Goal: Task Accomplishment & Management: Manage account settings

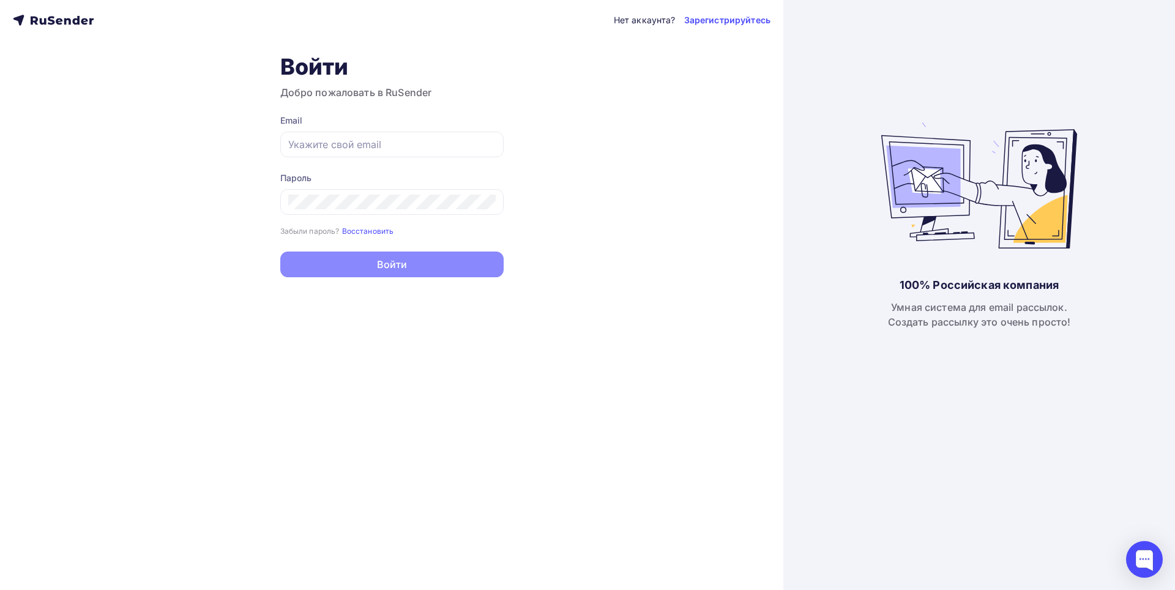
type input "[EMAIL_ADDRESS][DOMAIN_NAME]"
click at [418, 273] on button "Войти" at bounding box center [391, 265] width 223 height 26
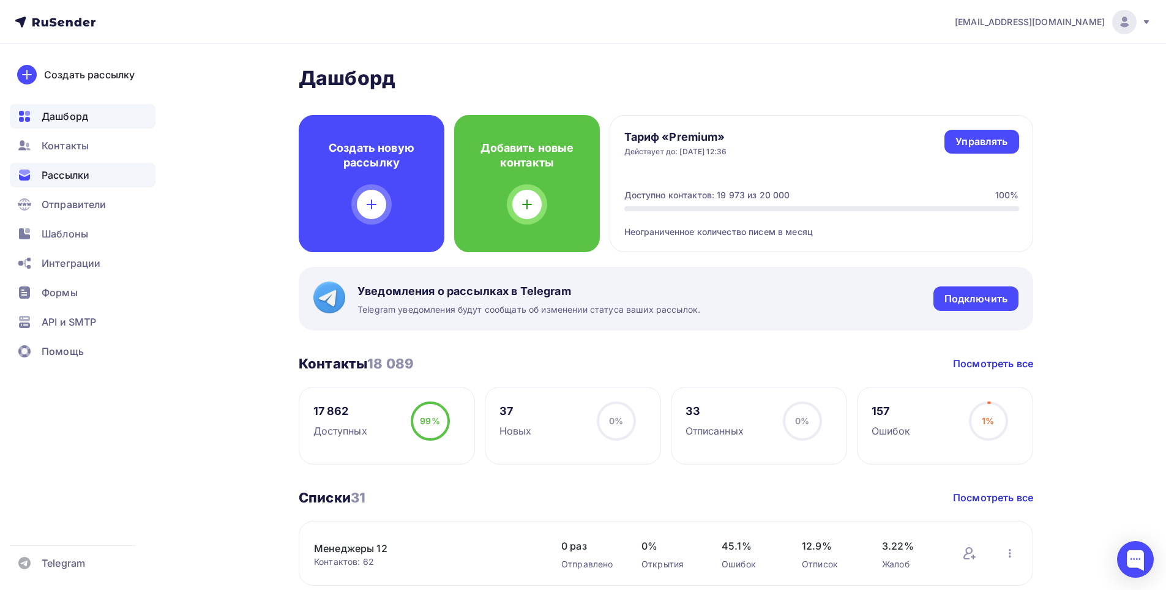
click at [59, 174] on span "Рассылки" at bounding box center [66, 175] width 48 height 15
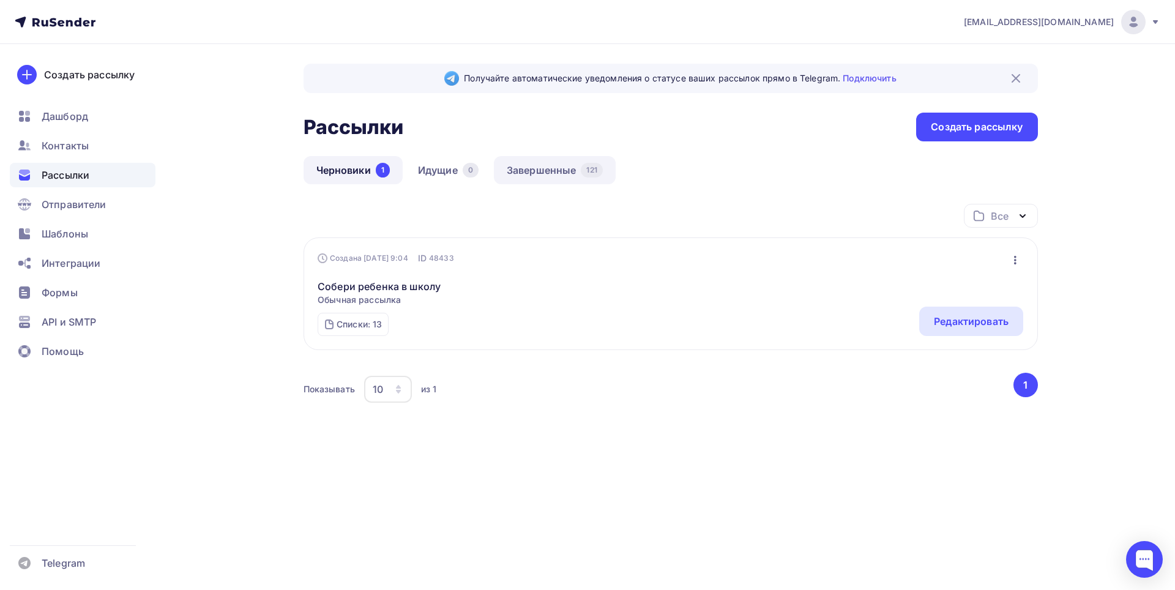
click at [538, 173] on link "Завершенные 121" at bounding box center [555, 170] width 122 height 28
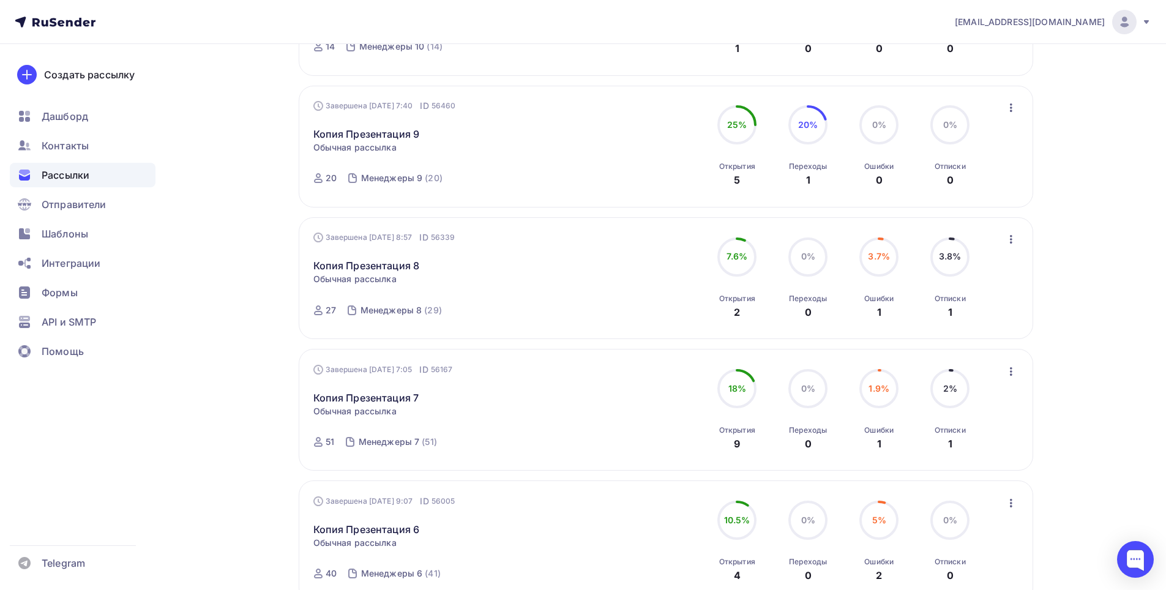
scroll to position [307, 0]
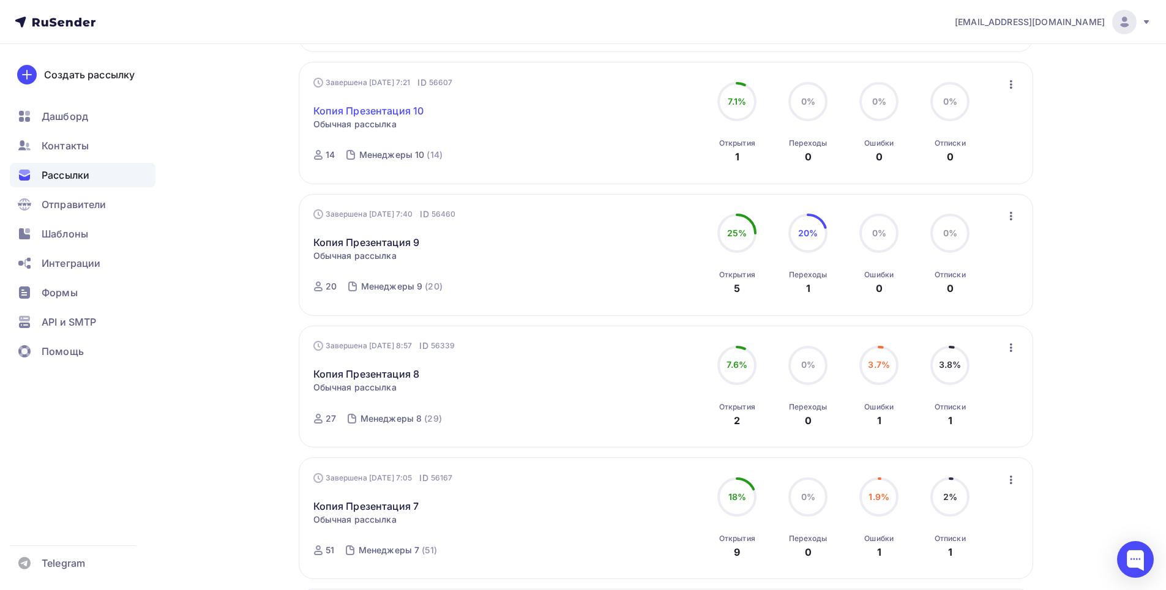
click at [399, 111] on link "Копия Презентация 10" at bounding box center [368, 110] width 111 height 15
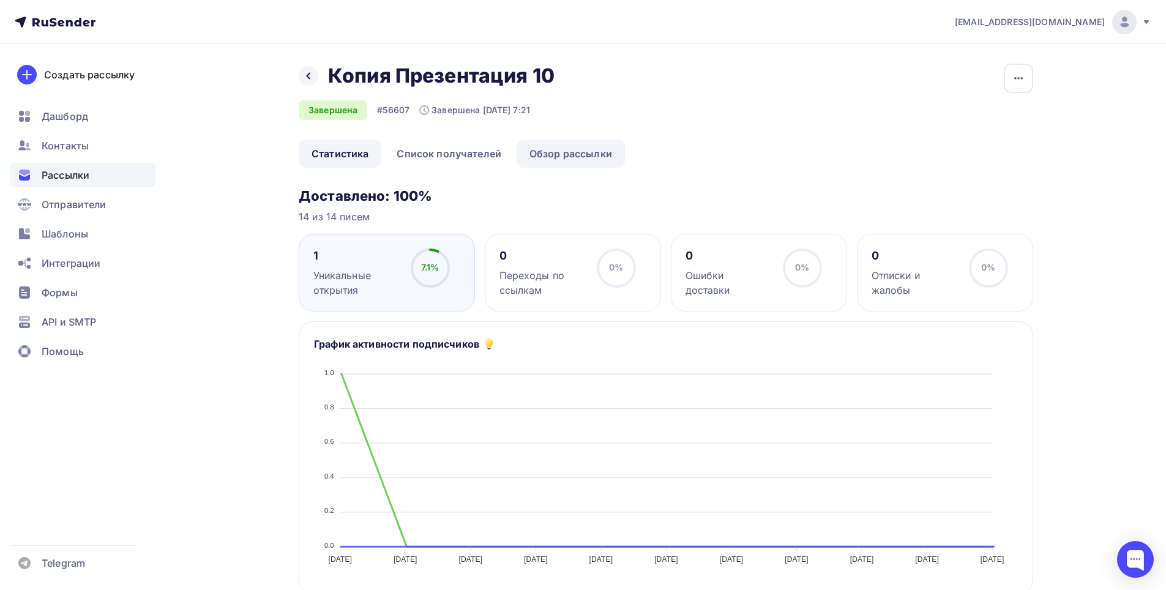
click at [582, 151] on link "Обзор рассылки" at bounding box center [571, 154] width 108 height 28
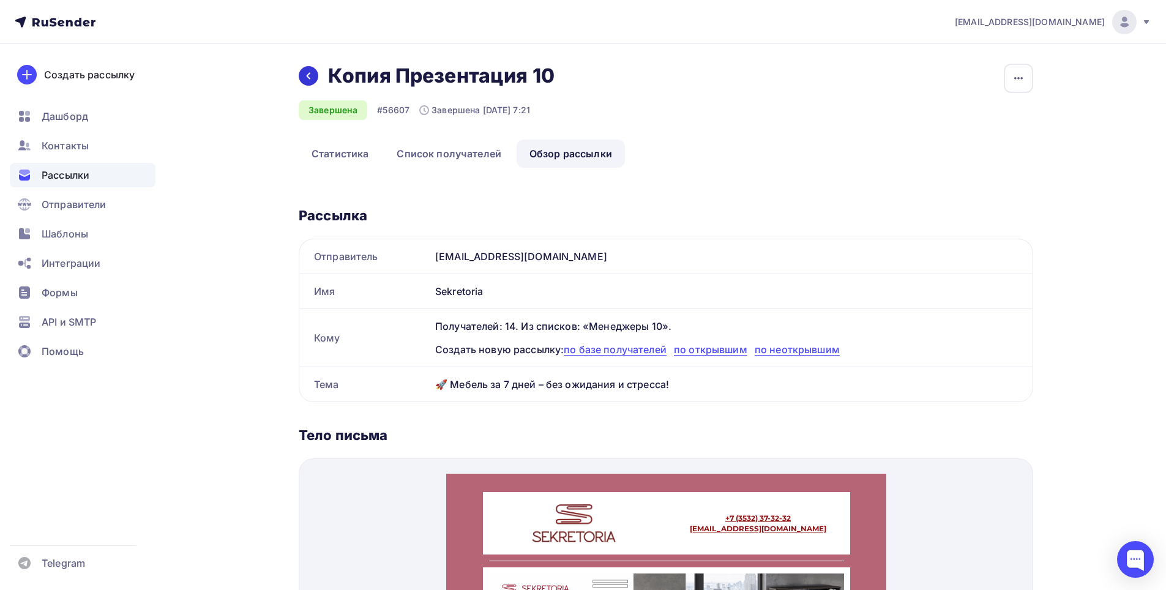
click at [307, 78] on icon at bounding box center [309, 76] width 10 height 10
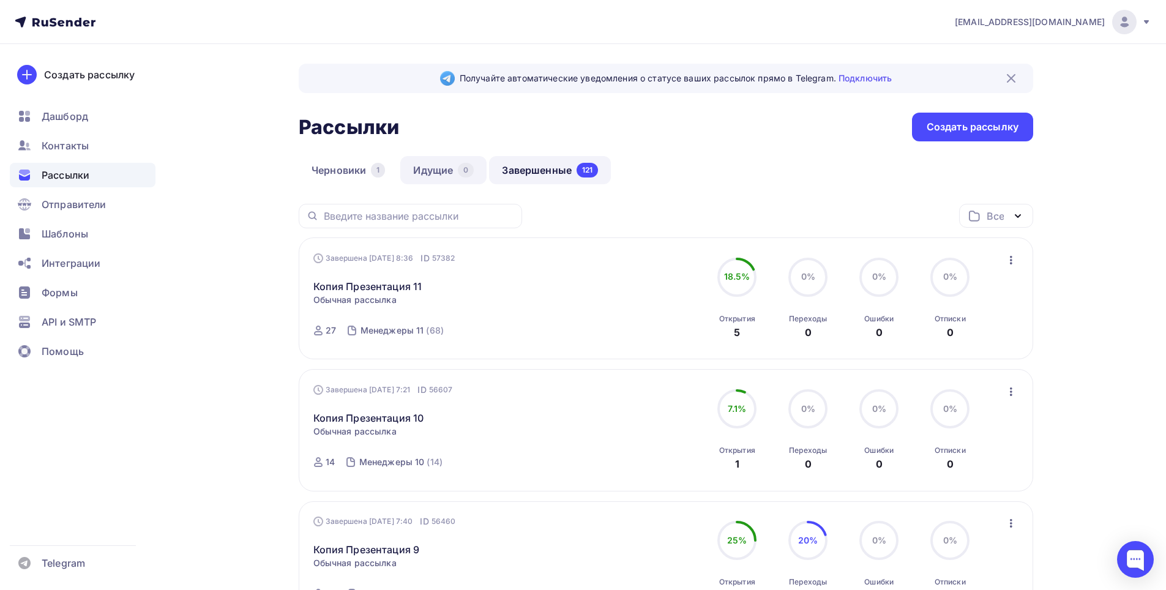
scroll to position [61, 0]
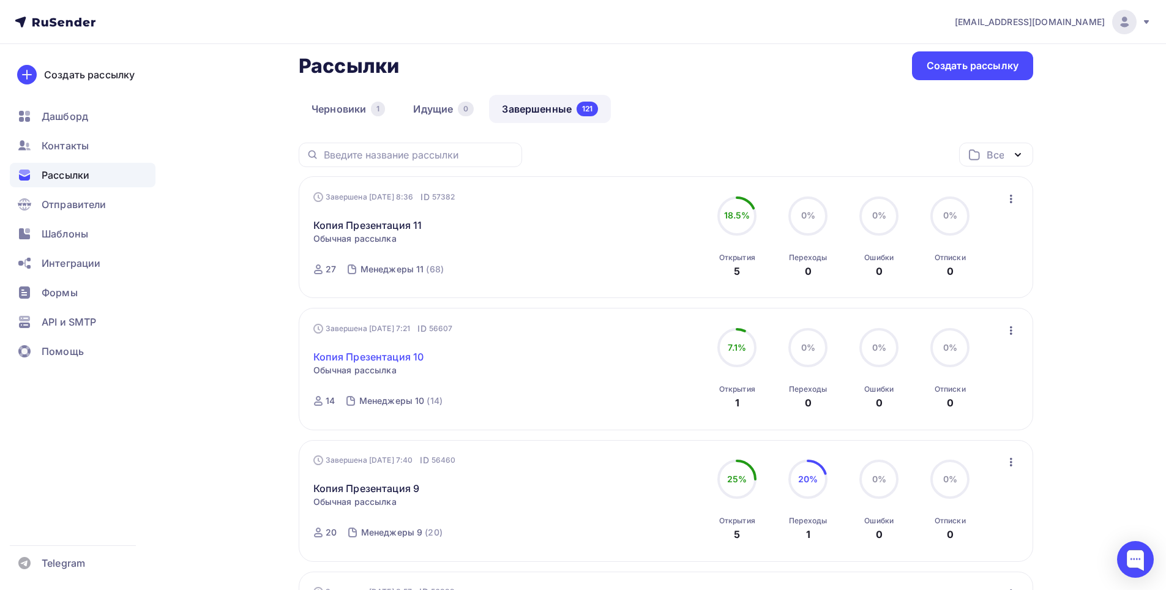
click at [388, 354] on link "Копия Презентация 10" at bounding box center [368, 357] width 111 height 15
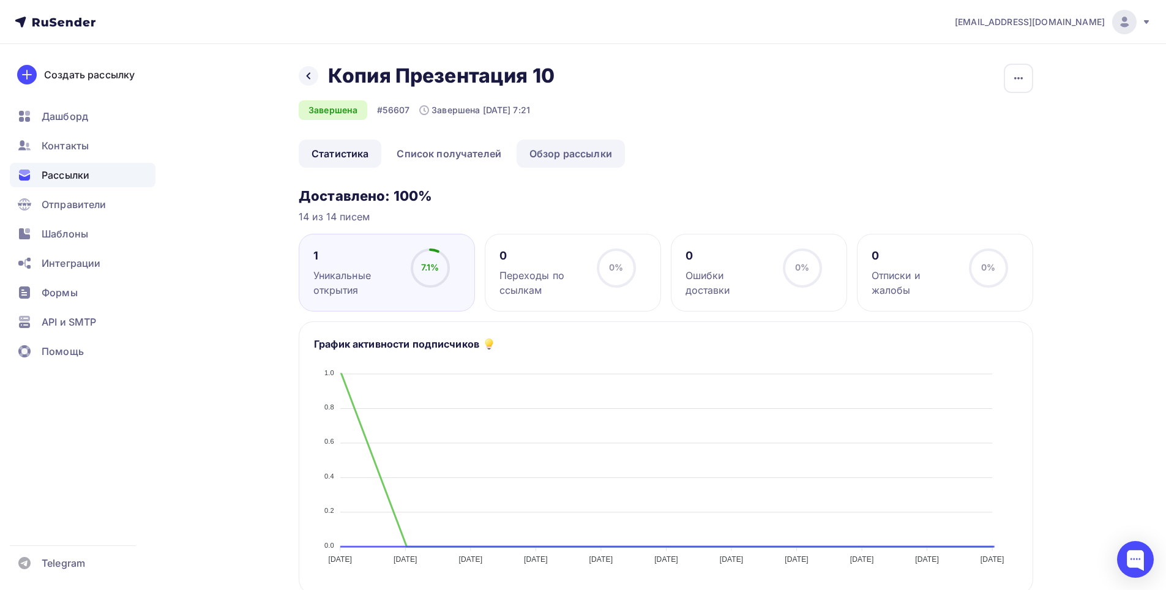
click at [567, 149] on link "Обзор рассылки" at bounding box center [571, 154] width 108 height 28
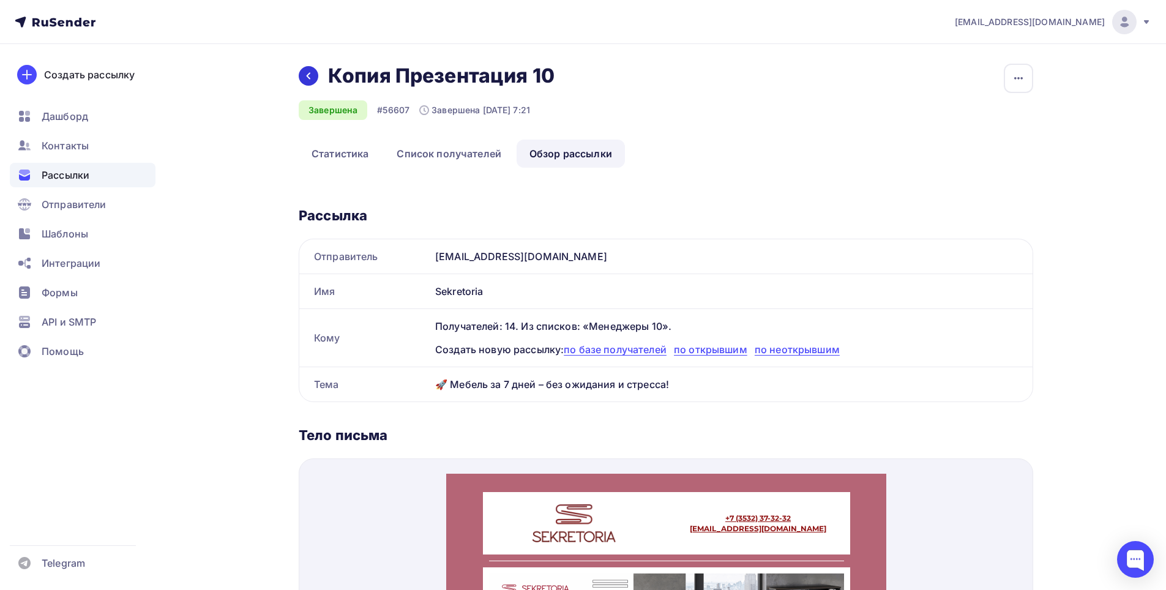
click at [304, 80] on icon at bounding box center [309, 76] width 10 height 10
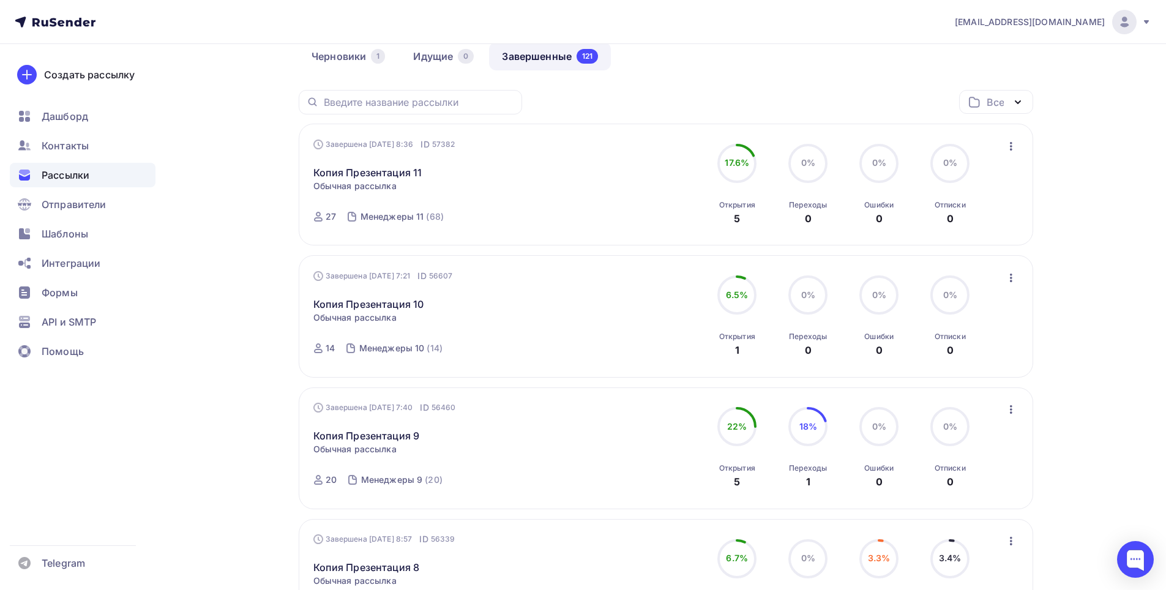
scroll to position [122, 0]
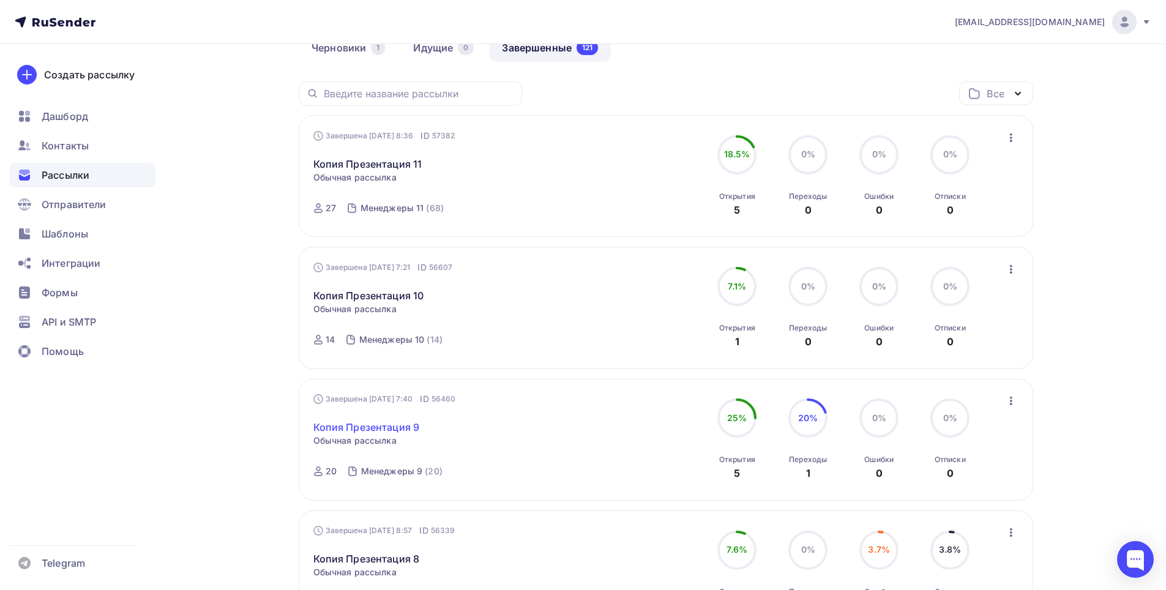
click at [388, 425] on link "Копия Презентация 9" at bounding box center [366, 427] width 107 height 15
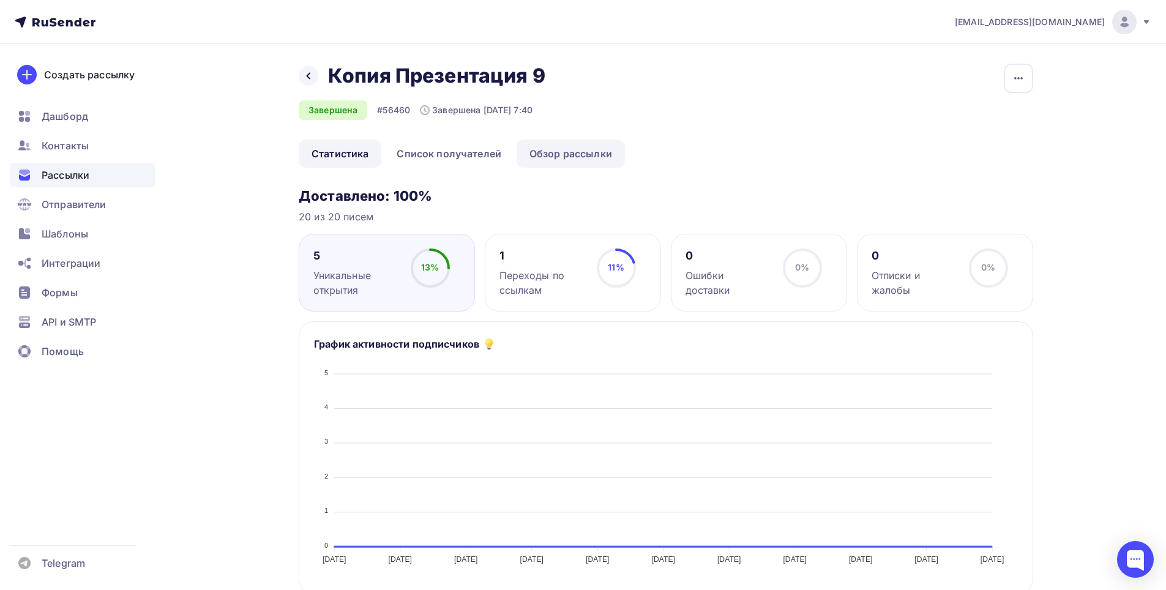
click at [552, 154] on link "Обзор рассылки" at bounding box center [571, 154] width 108 height 28
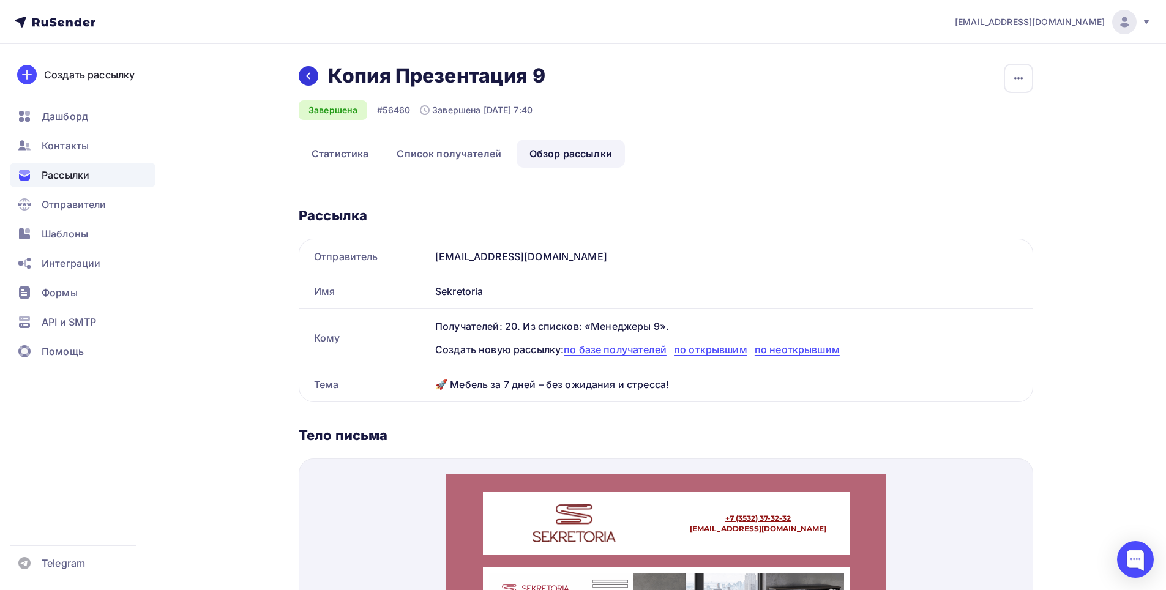
click at [310, 74] on icon at bounding box center [309, 76] width 10 height 10
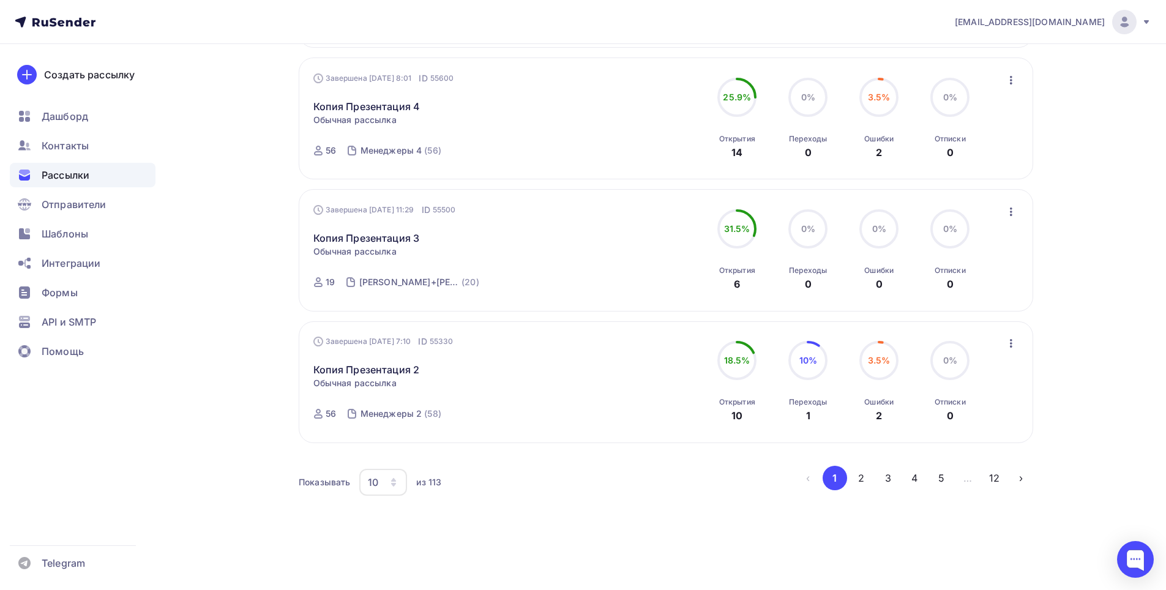
scroll to position [1103, 0]
click at [861, 479] on button "2" at bounding box center [861, 477] width 24 height 24
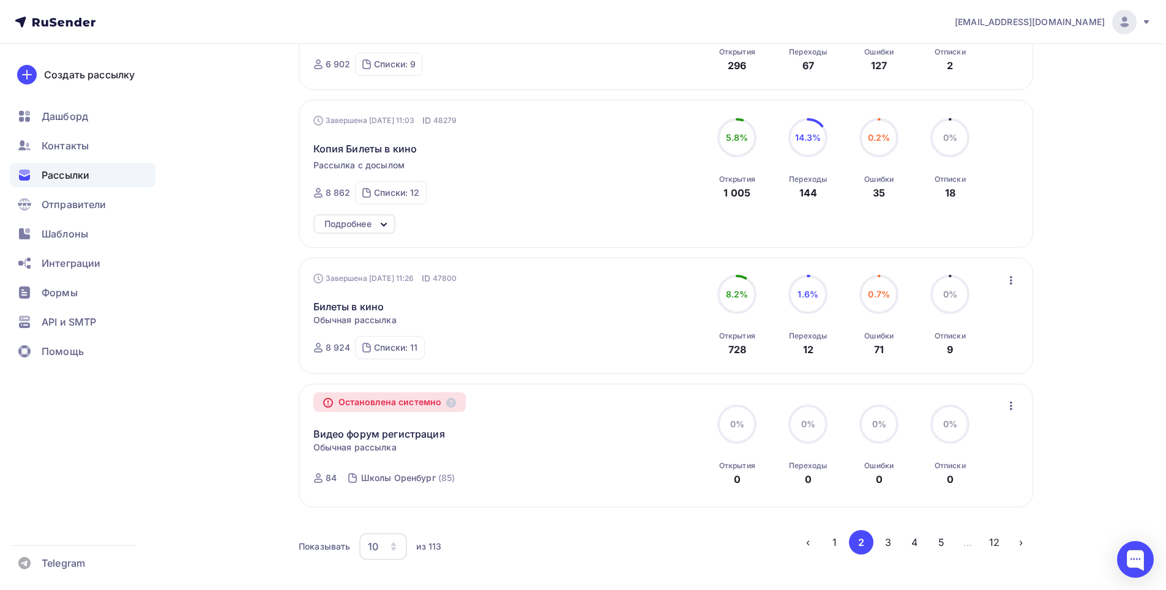
scroll to position [1153, 0]
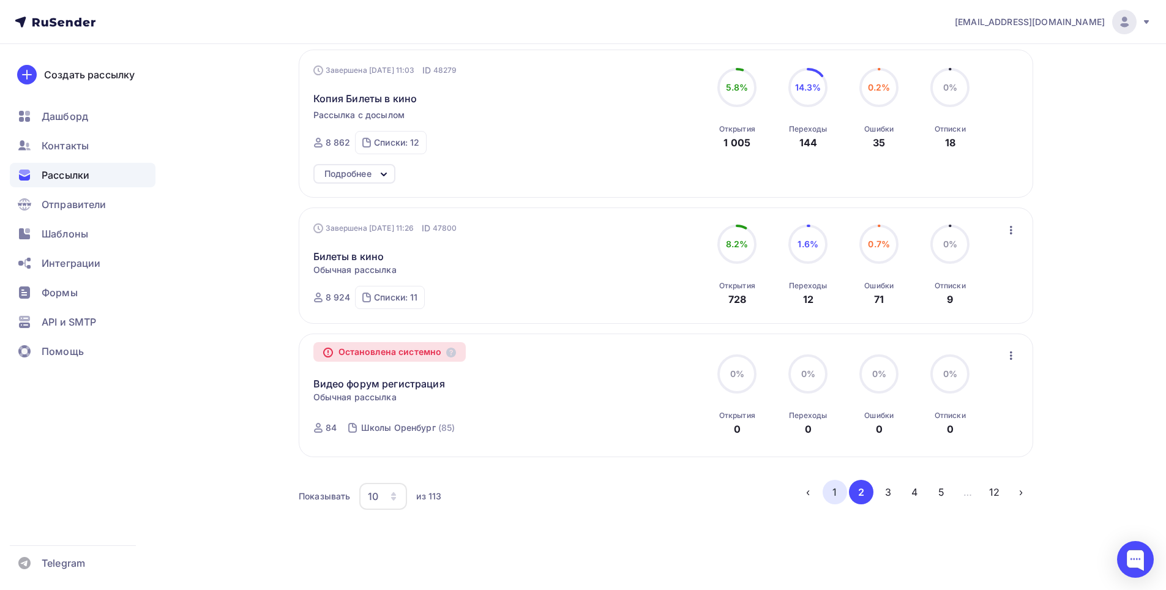
click at [833, 480] on button "1" at bounding box center [835, 492] width 24 height 24
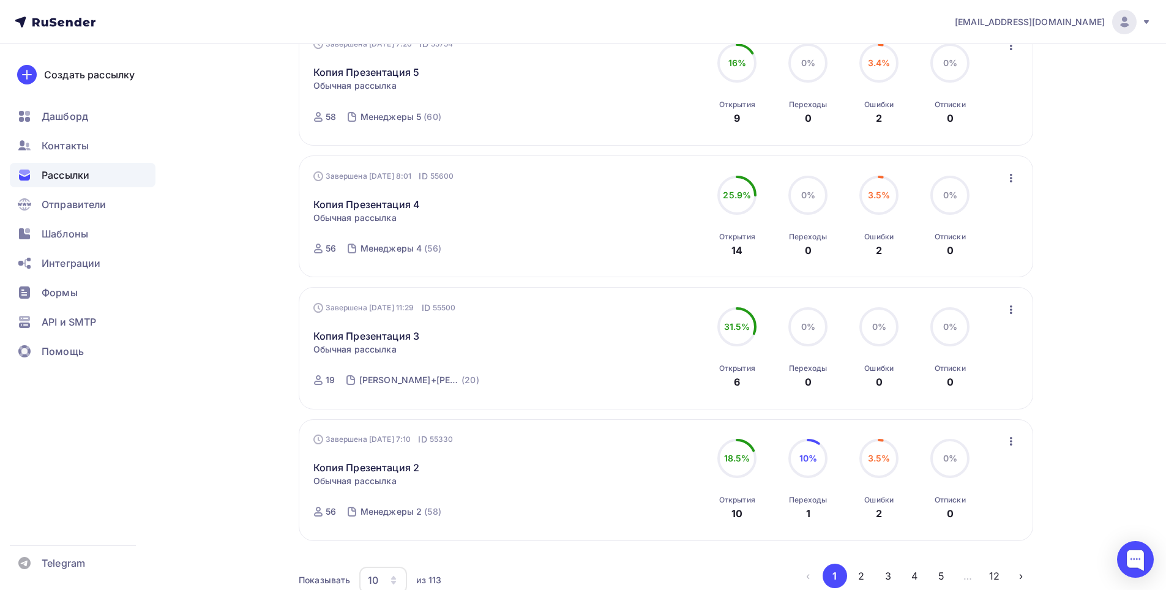
scroll to position [1103, 0]
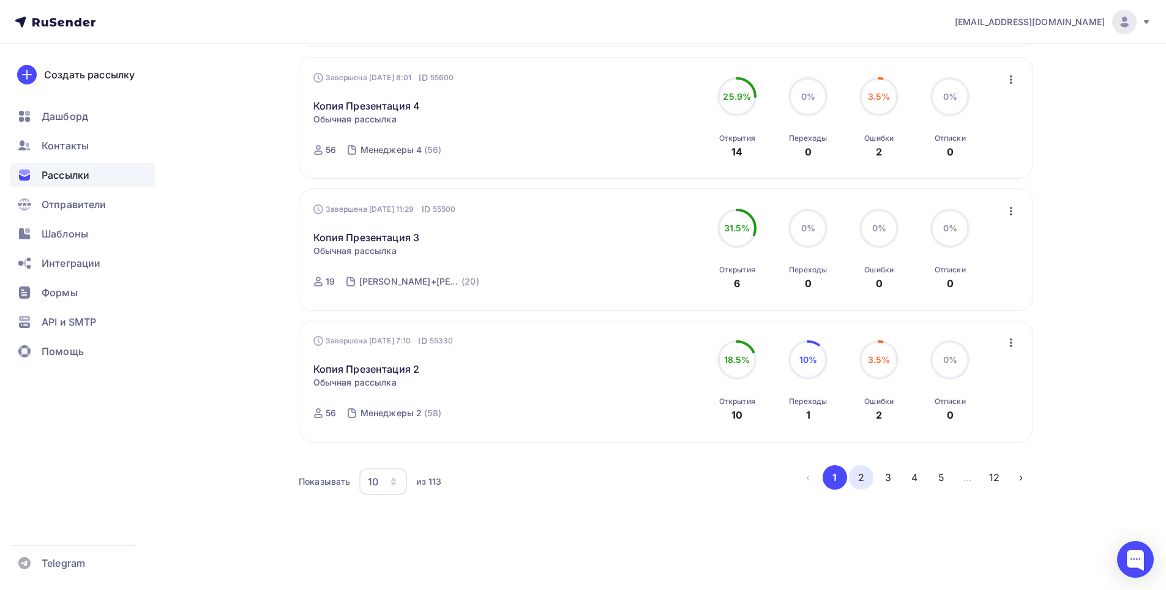
click at [866, 478] on button "2" at bounding box center [861, 477] width 24 height 24
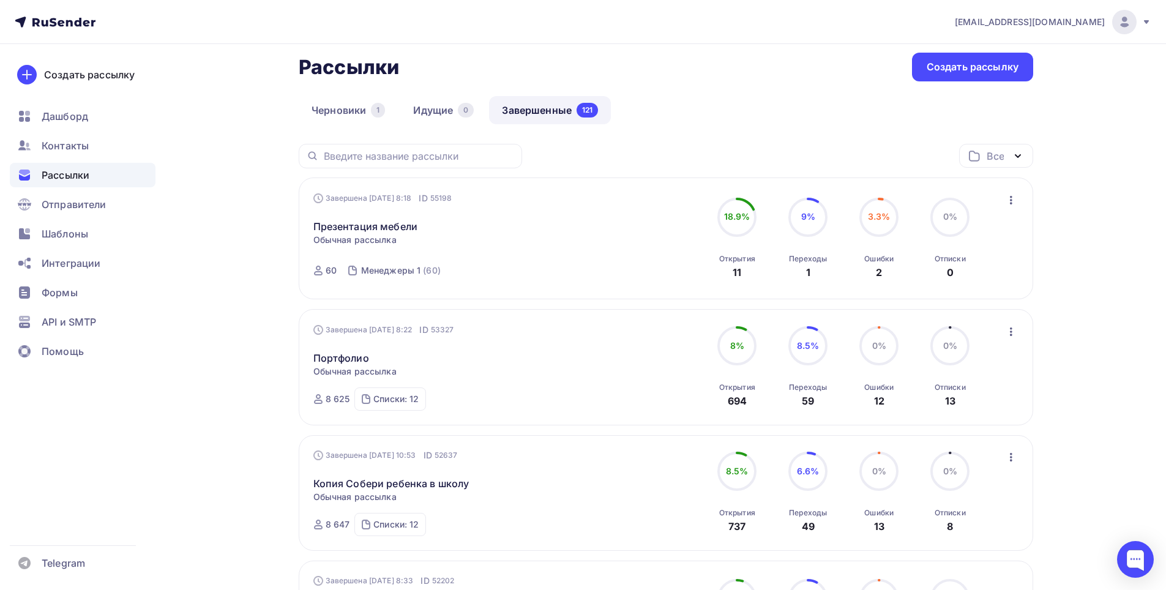
scroll to position [0, 0]
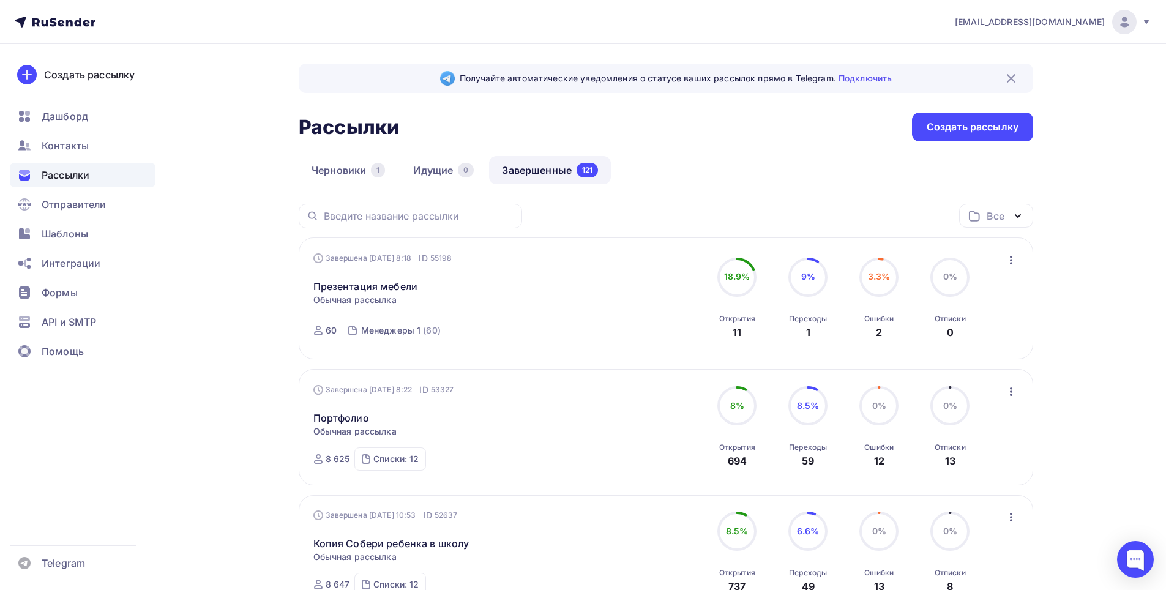
click at [1061, 23] on span "[EMAIL_ADDRESS][DOMAIN_NAME]" at bounding box center [1030, 22] width 150 height 12
click at [1003, 45] on link "Аккаунт" at bounding box center [1042, 54] width 206 height 24
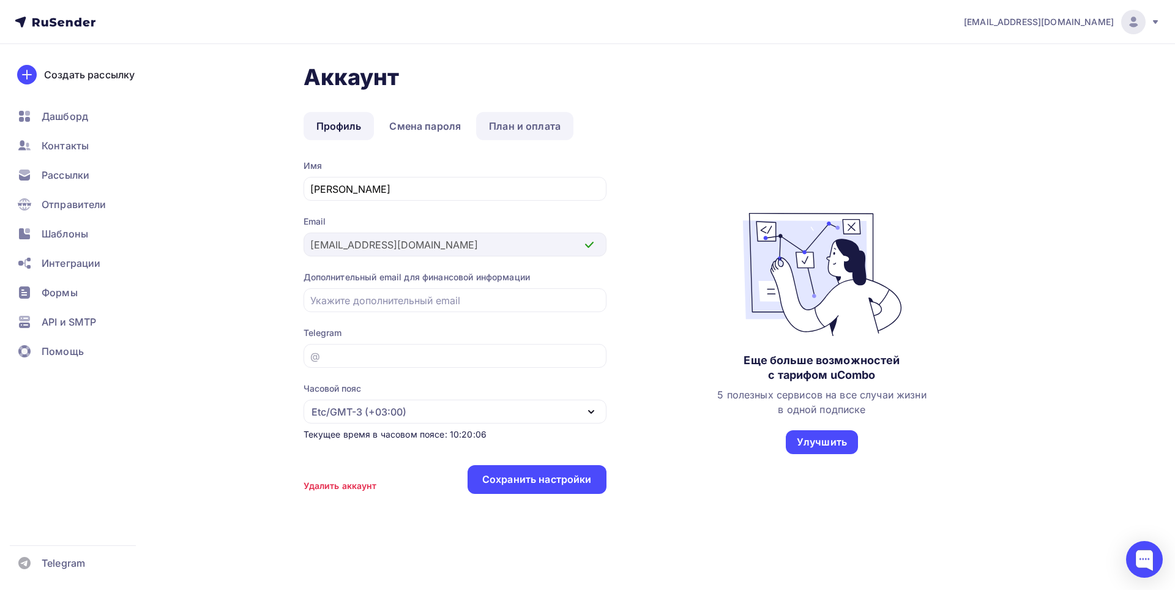
click at [524, 124] on link "План и оплата" at bounding box center [524, 126] width 97 height 28
